Goal: Task Accomplishment & Management: Manage account settings

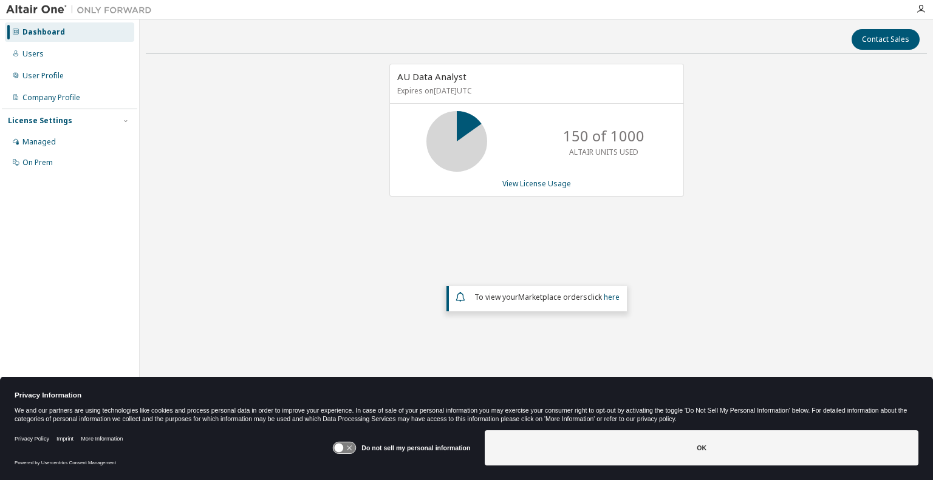
click at [712, 456] on button "OK" at bounding box center [700, 447] width 433 height 35
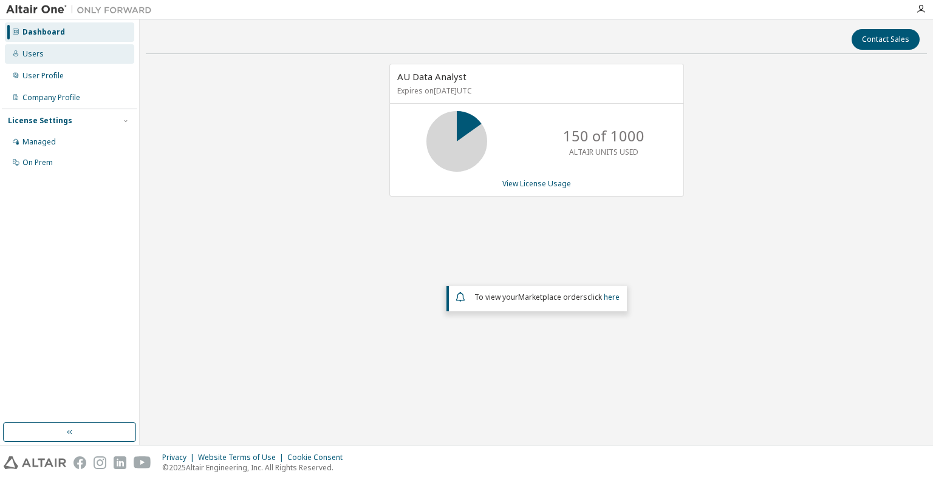
click at [34, 56] on div "Users" at bounding box center [32, 54] width 21 height 10
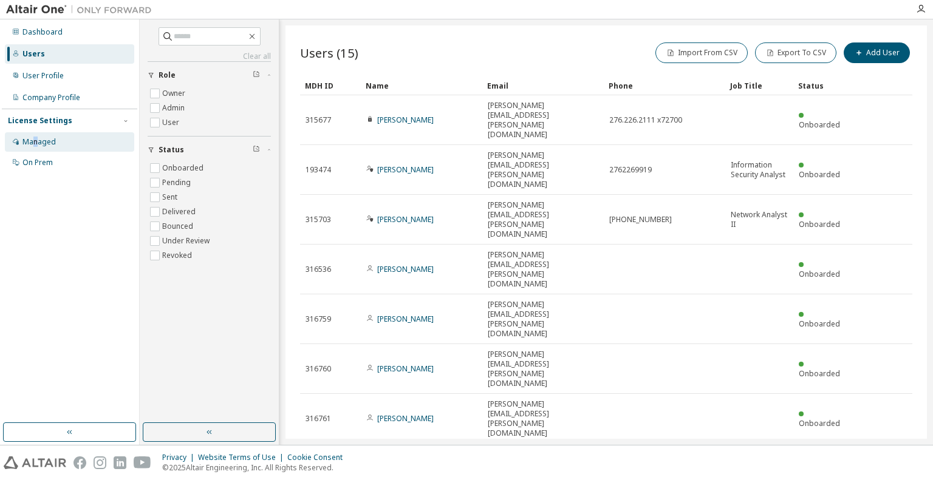
click at [35, 144] on div "Managed" at bounding box center [38, 142] width 33 height 10
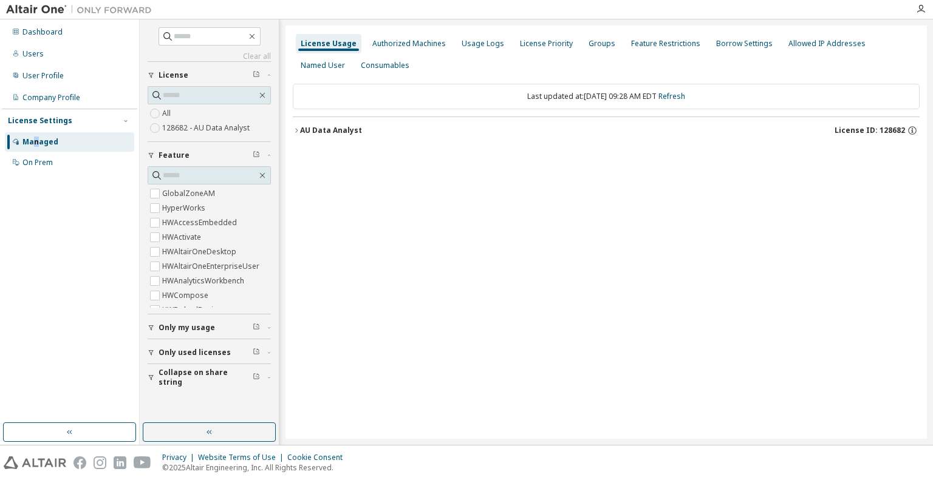
click at [151, 325] on icon "button" at bounding box center [151, 327] width 7 height 7
click at [117, 344] on div "Dashboard Users User Profile Company Profile License Settings Managed On Prem" at bounding box center [69, 221] width 135 height 400
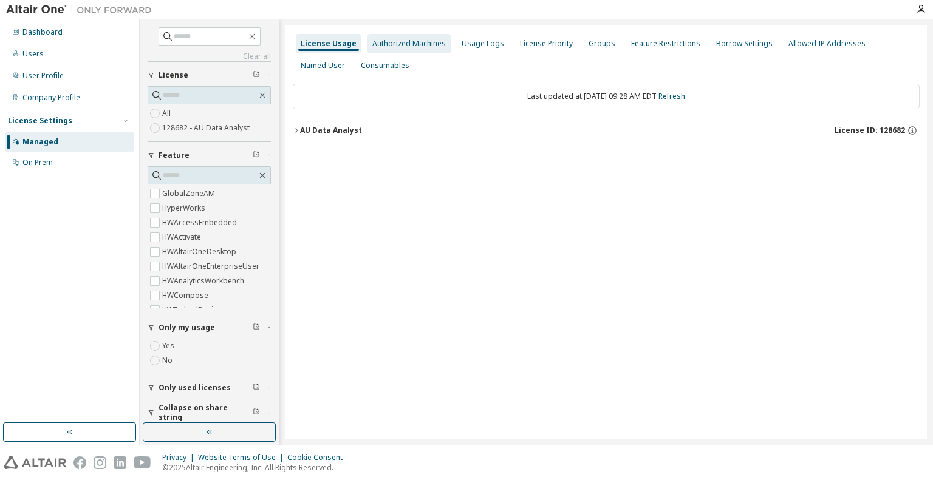
click at [422, 45] on div "Authorized Machines" at bounding box center [408, 44] width 73 height 10
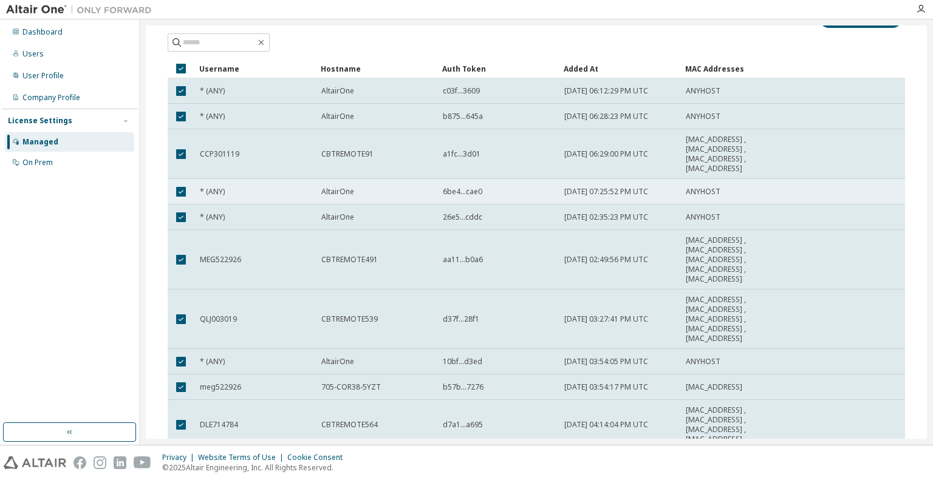
scroll to position [138, 0]
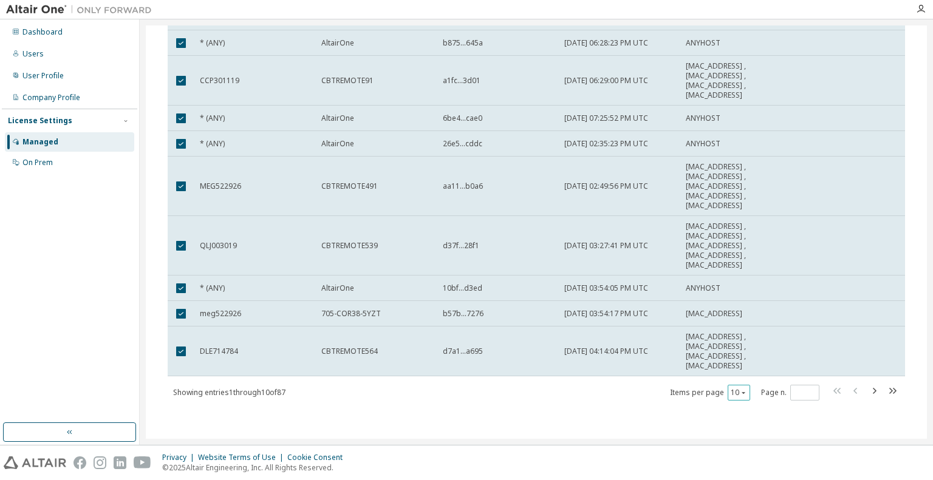
click at [741, 392] on icon "button" at bounding box center [743, 393] width 4 height 2
click at [736, 467] on div "100" at bounding box center [770, 466] width 97 height 15
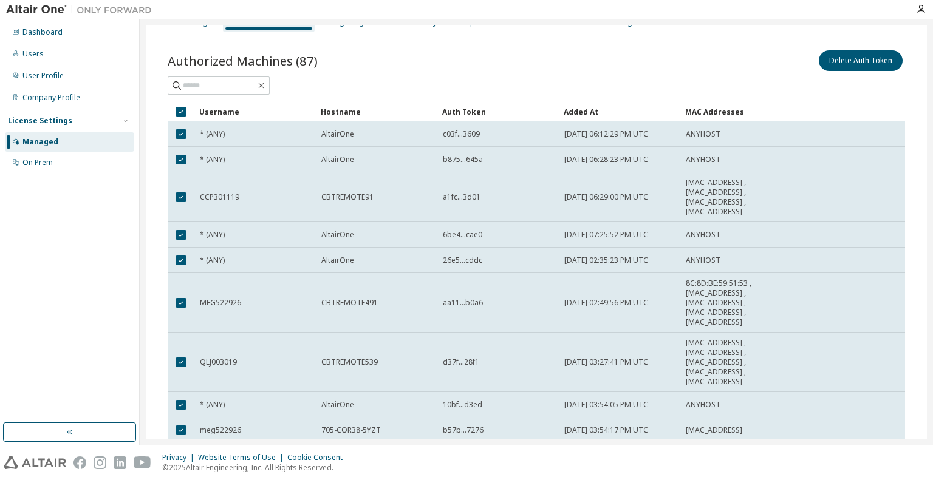
scroll to position [0, 0]
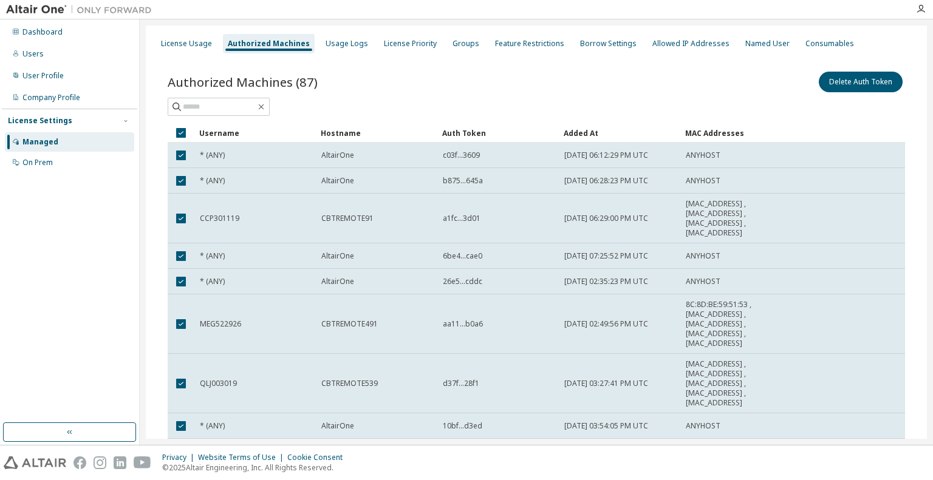
click at [461, 75] on div "Authorized Machines (87) Delete Auth Token" at bounding box center [536, 81] width 737 height 25
click at [548, 112] on div at bounding box center [536, 107] width 737 height 18
click at [196, 41] on div "License Usage" at bounding box center [186, 44] width 51 height 10
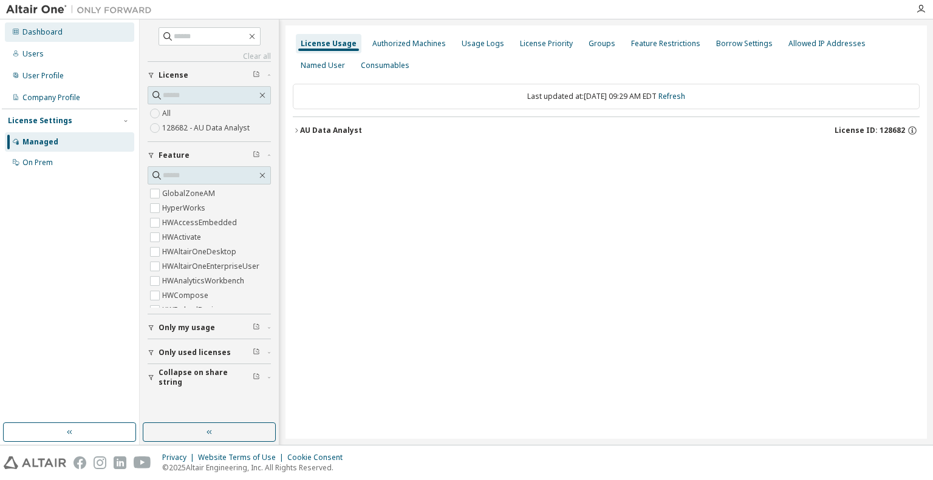
click at [41, 35] on div "Dashboard" at bounding box center [42, 32] width 40 height 10
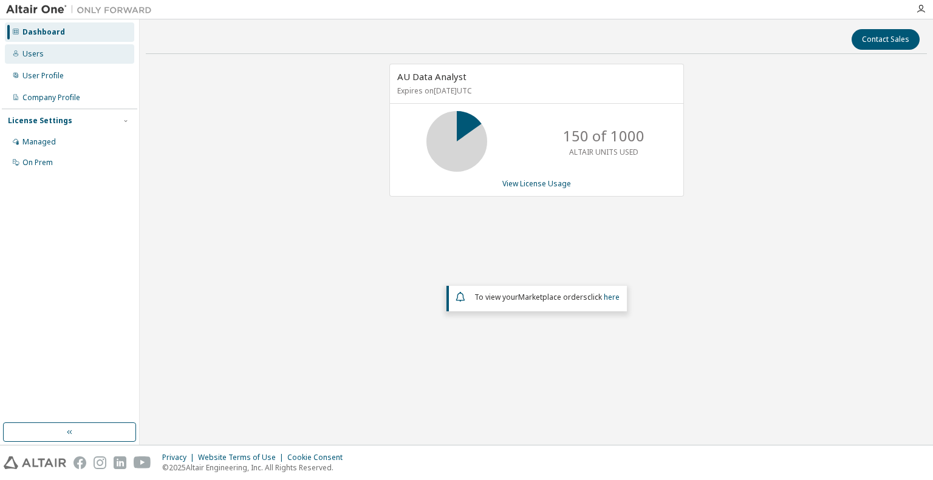
click at [27, 53] on div "Users" at bounding box center [32, 54] width 21 height 10
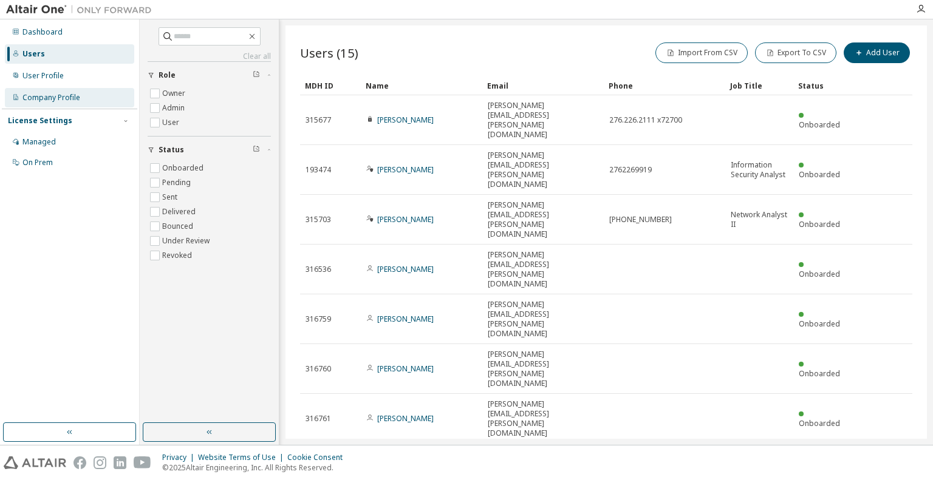
click at [53, 101] on div "Company Profile" at bounding box center [51, 98] width 58 height 10
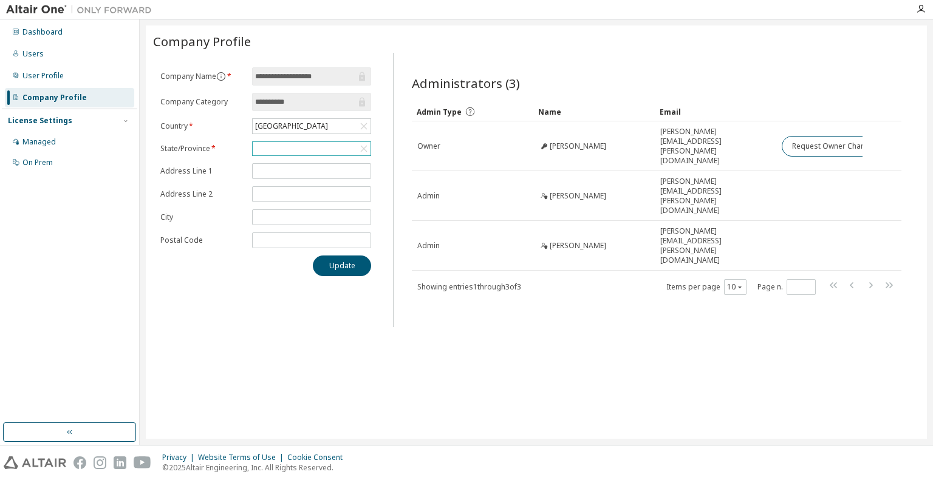
click at [302, 146] on div at bounding box center [312, 148] width 118 height 13
click at [362, 206] on li "[US_STATE]" at bounding box center [311, 211] width 116 height 16
click at [352, 151] on div "[US_STATE]" at bounding box center [312, 149] width 118 height 15
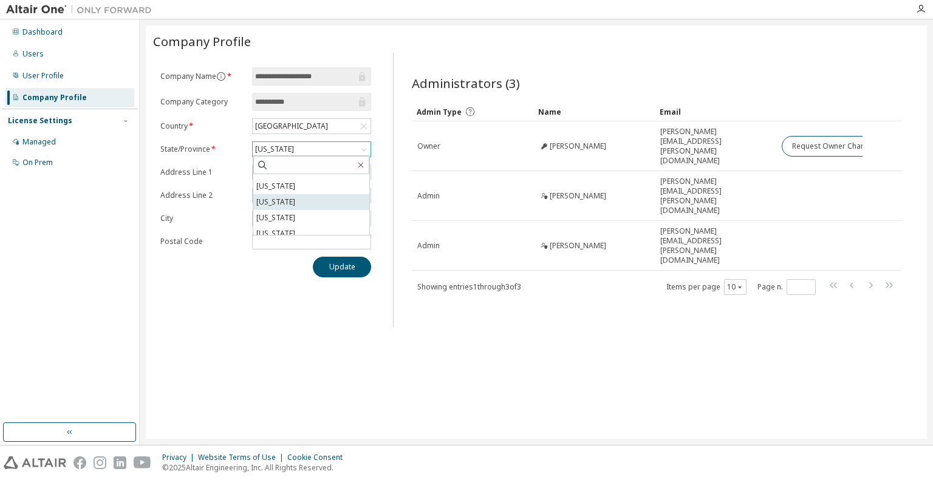
click at [336, 206] on li "[US_STATE]" at bounding box center [311, 202] width 116 height 16
click at [223, 265] on div "Update" at bounding box center [265, 267] width 211 height 21
click at [342, 266] on button "Update" at bounding box center [342, 267] width 58 height 21
drag, startPoint x: 667, startPoint y: 50, endPoint x: 629, endPoint y: 38, distance: 40.1
click at [667, 50] on div "Company Profile" at bounding box center [536, 43] width 766 height 20
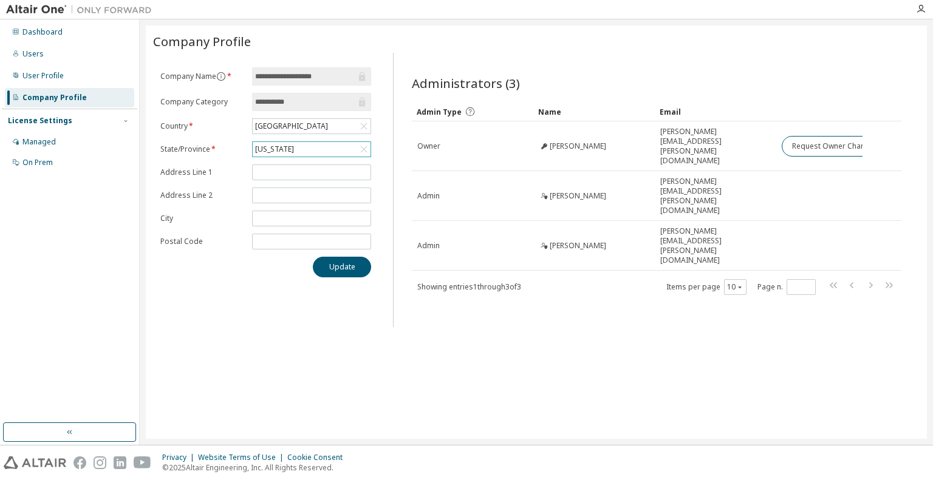
click at [566, 301] on div "**********" at bounding box center [536, 231] width 781 height 413
click at [49, 143] on div "Managed" at bounding box center [38, 142] width 33 height 10
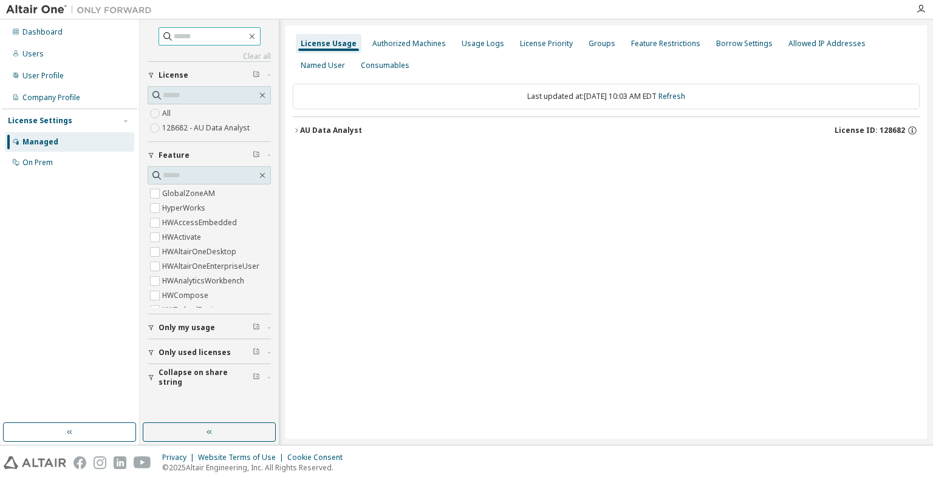
click at [206, 38] on input "text" at bounding box center [210, 36] width 73 height 12
click at [38, 161] on div "On Prem" at bounding box center [37, 163] width 30 height 10
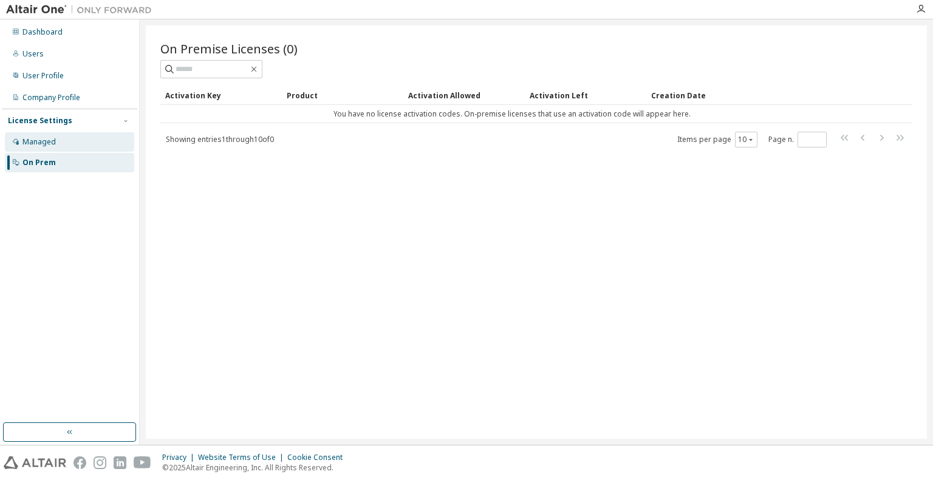
click at [41, 145] on div "Managed" at bounding box center [38, 142] width 33 height 10
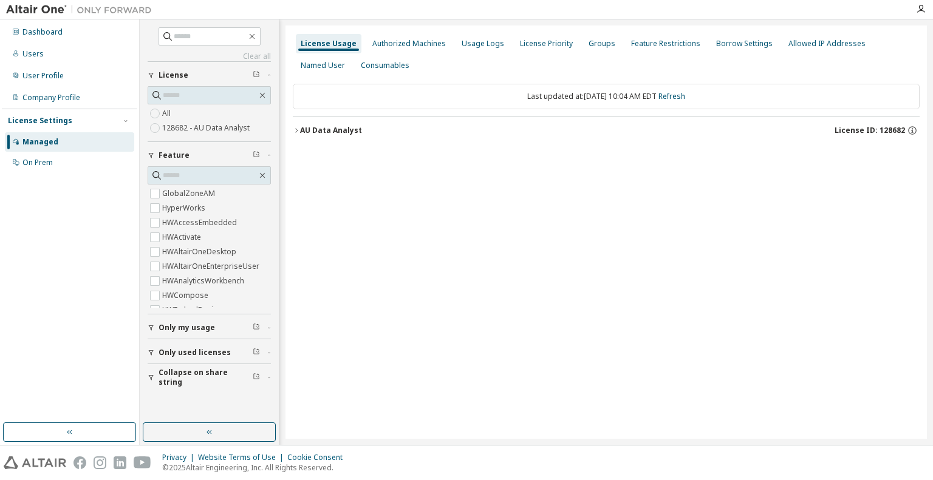
click at [535, 418] on div "License Usage Authorized Machines Usage Logs License Priority Groups Feature Re…" at bounding box center [605, 231] width 641 height 413
